Goal: Check status: Check status

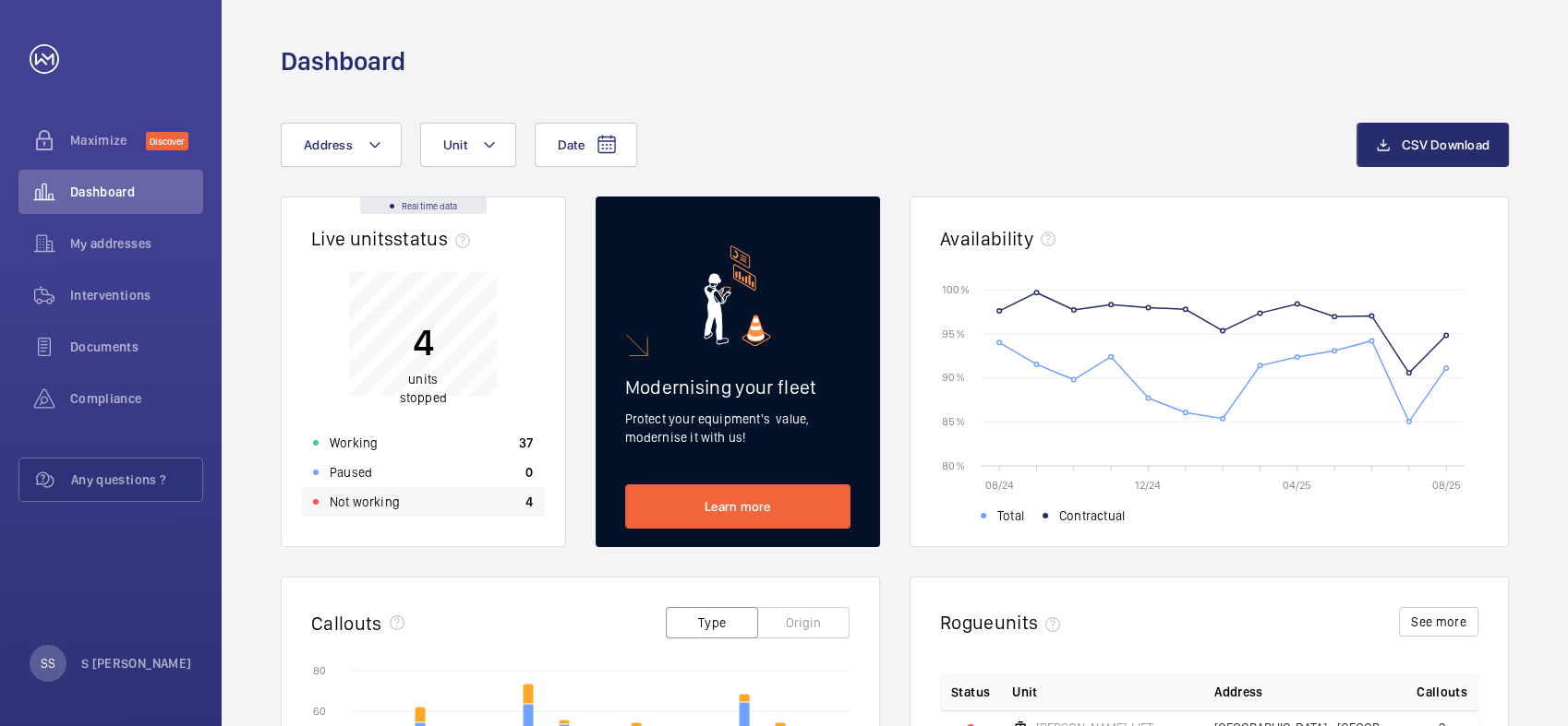
click at [401, 502] on div "Not working 4" at bounding box center [424, 502] width 243 height 30
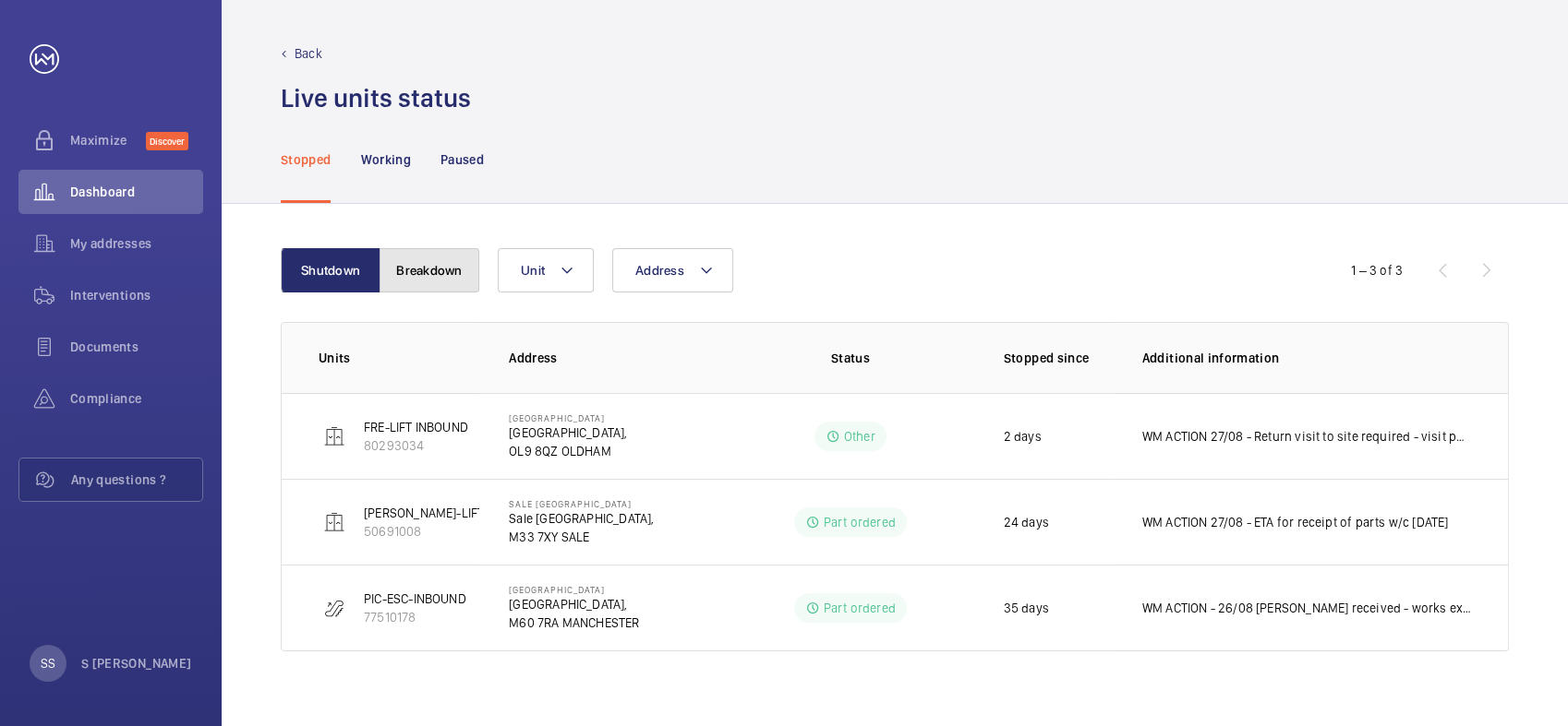
click at [439, 269] on button "Breakdown" at bounding box center [429, 270] width 100 height 44
